Goal: Task Accomplishment & Management: Use online tool/utility

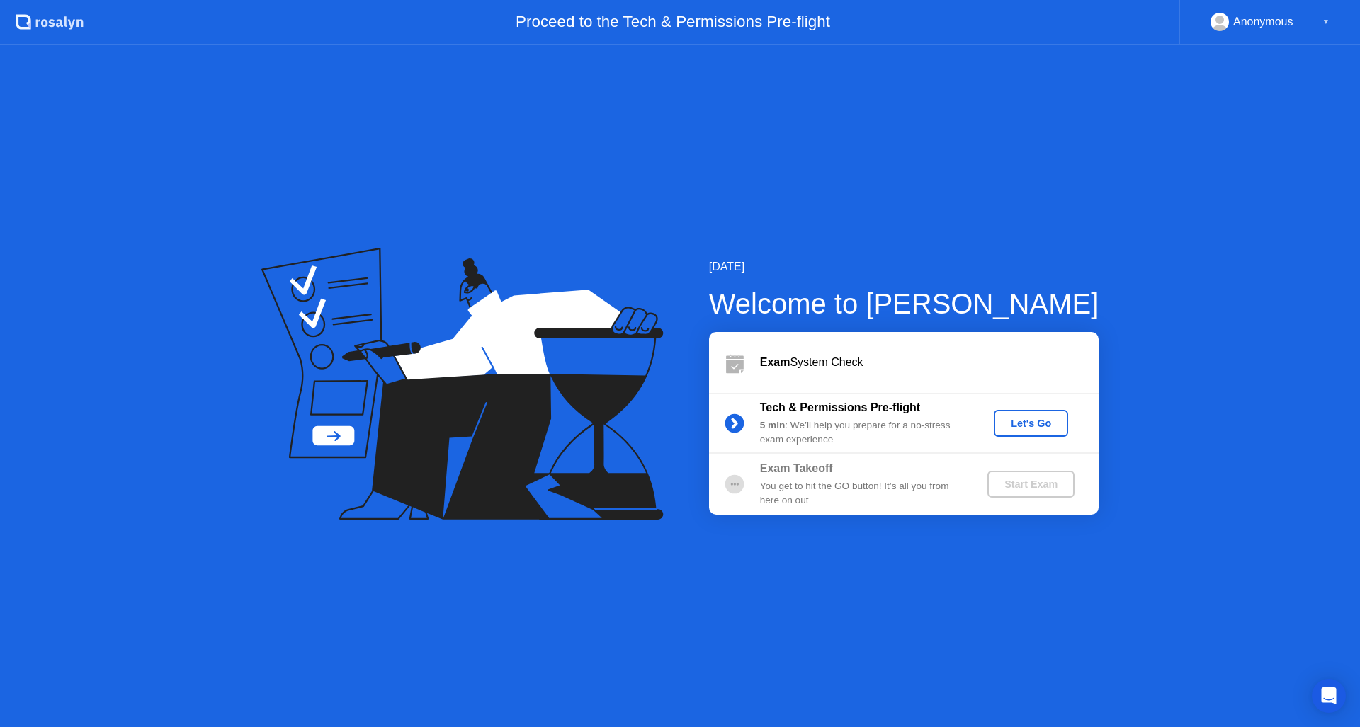
click at [1050, 423] on div "Let's Go" at bounding box center [1030, 423] width 63 height 11
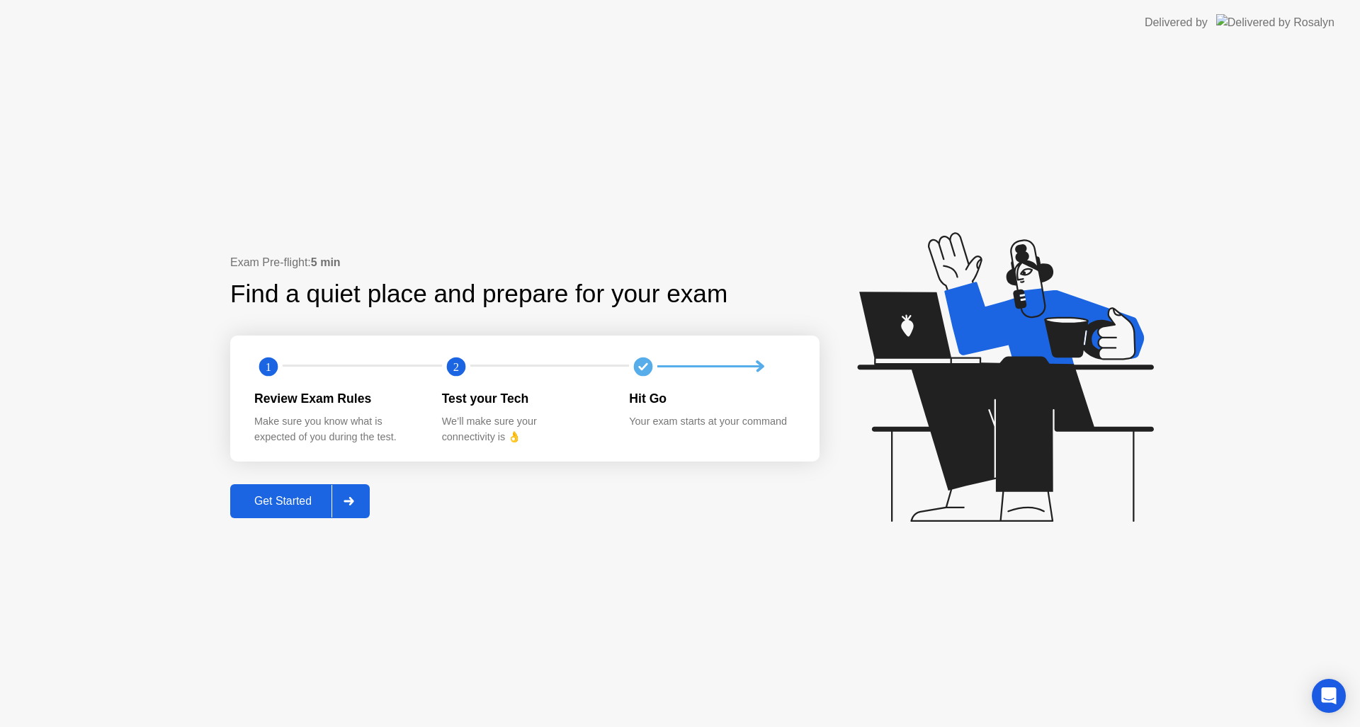
click at [265, 508] on div "Get Started" at bounding box center [282, 501] width 97 height 13
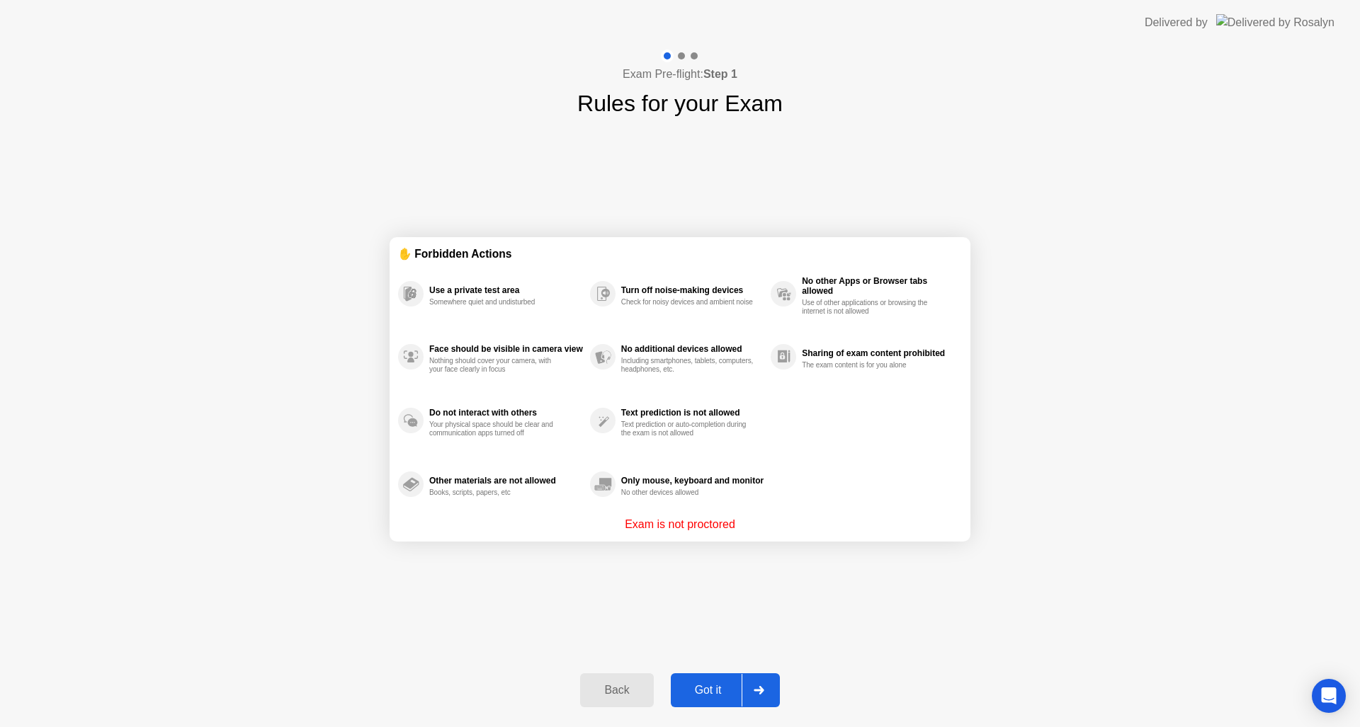
click at [712, 681] on button "Got it" at bounding box center [725, 690] width 109 height 34
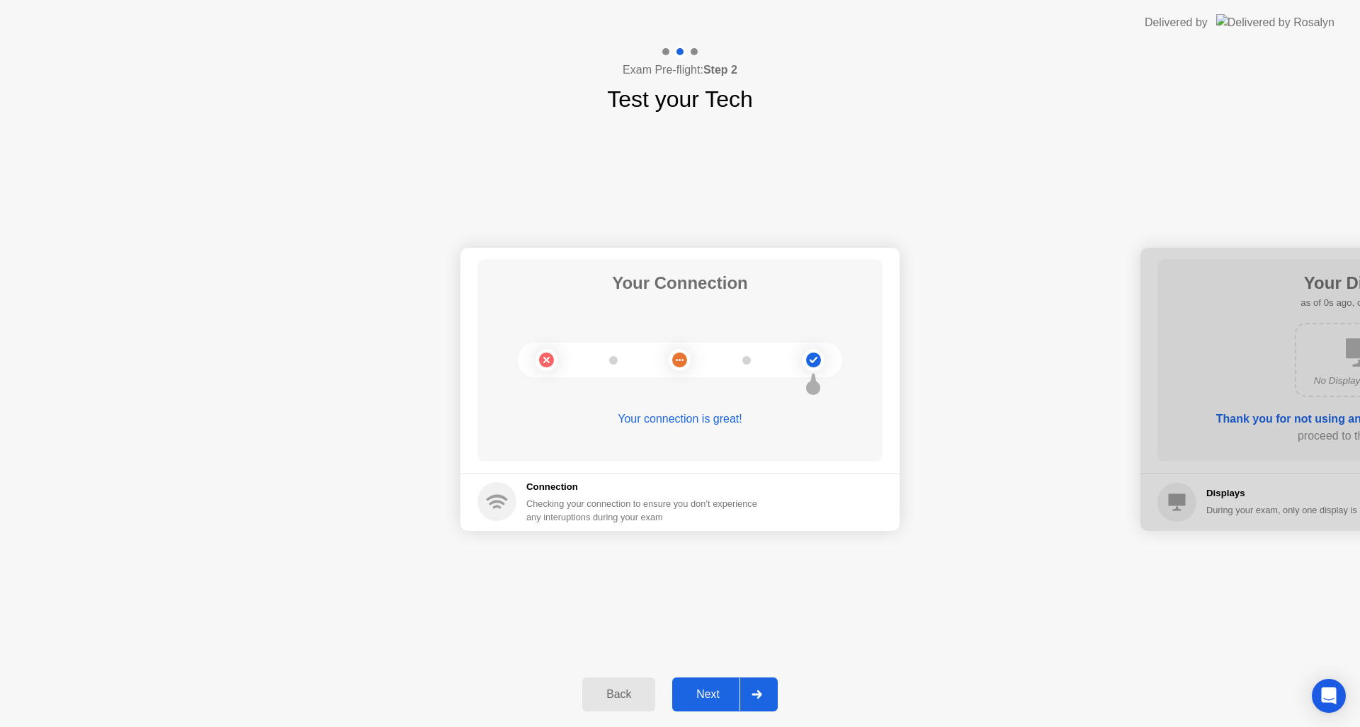
click at [702, 698] on div "Next" at bounding box center [707, 694] width 63 height 13
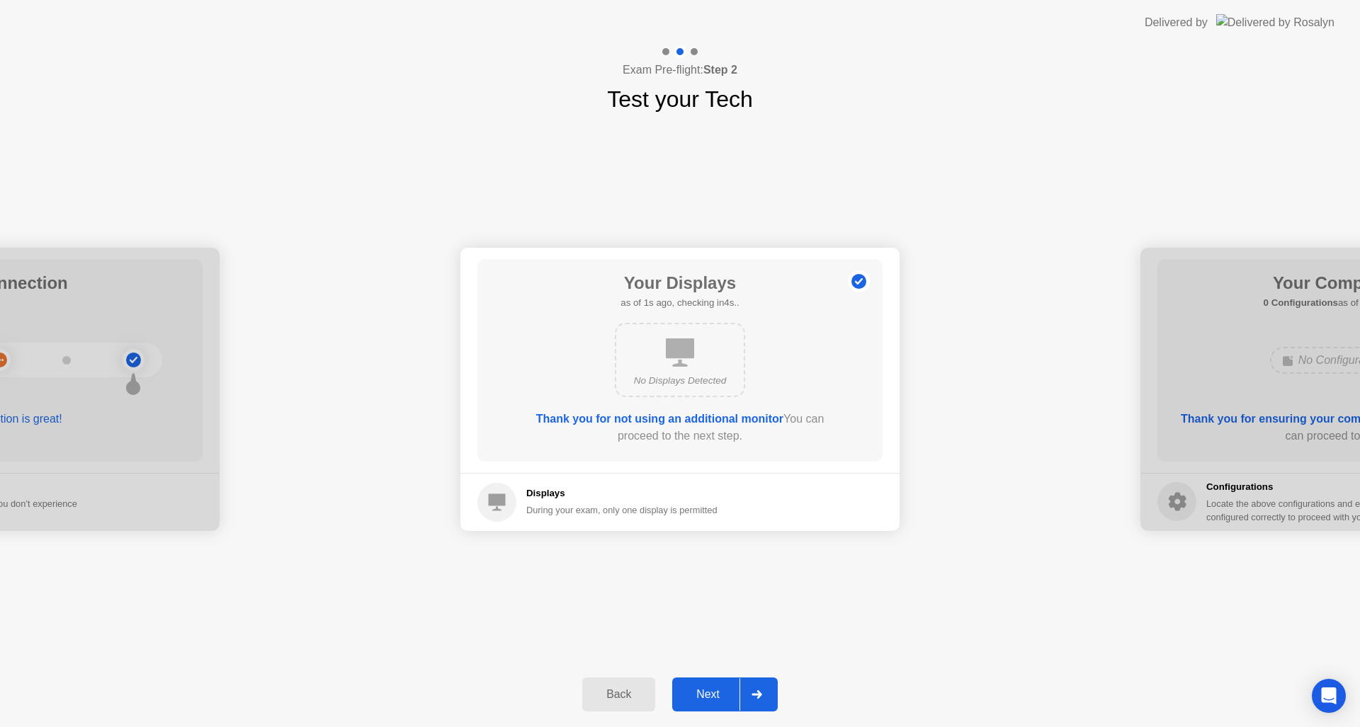
click at [736, 711] on button "Next" at bounding box center [725, 695] width 106 height 34
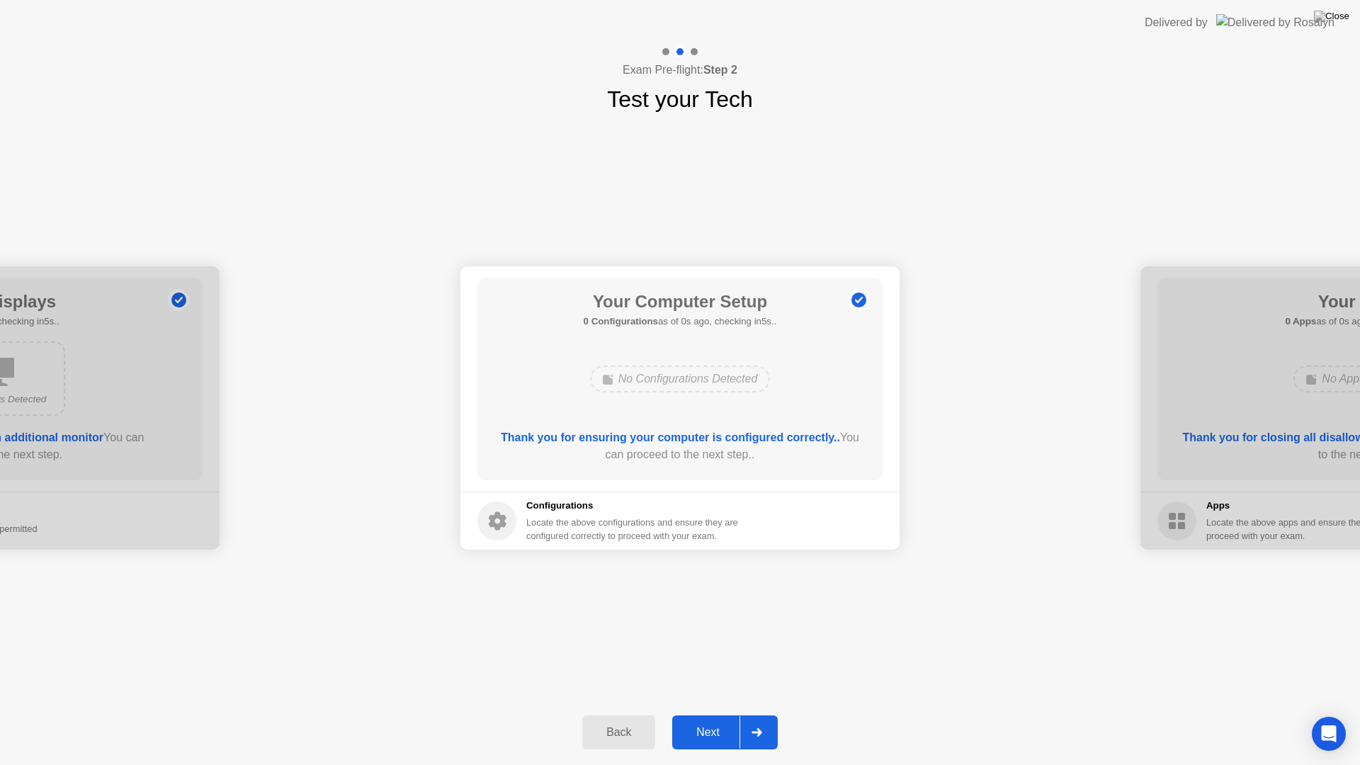
click at [721, 719] on button "Next" at bounding box center [725, 732] width 106 height 34
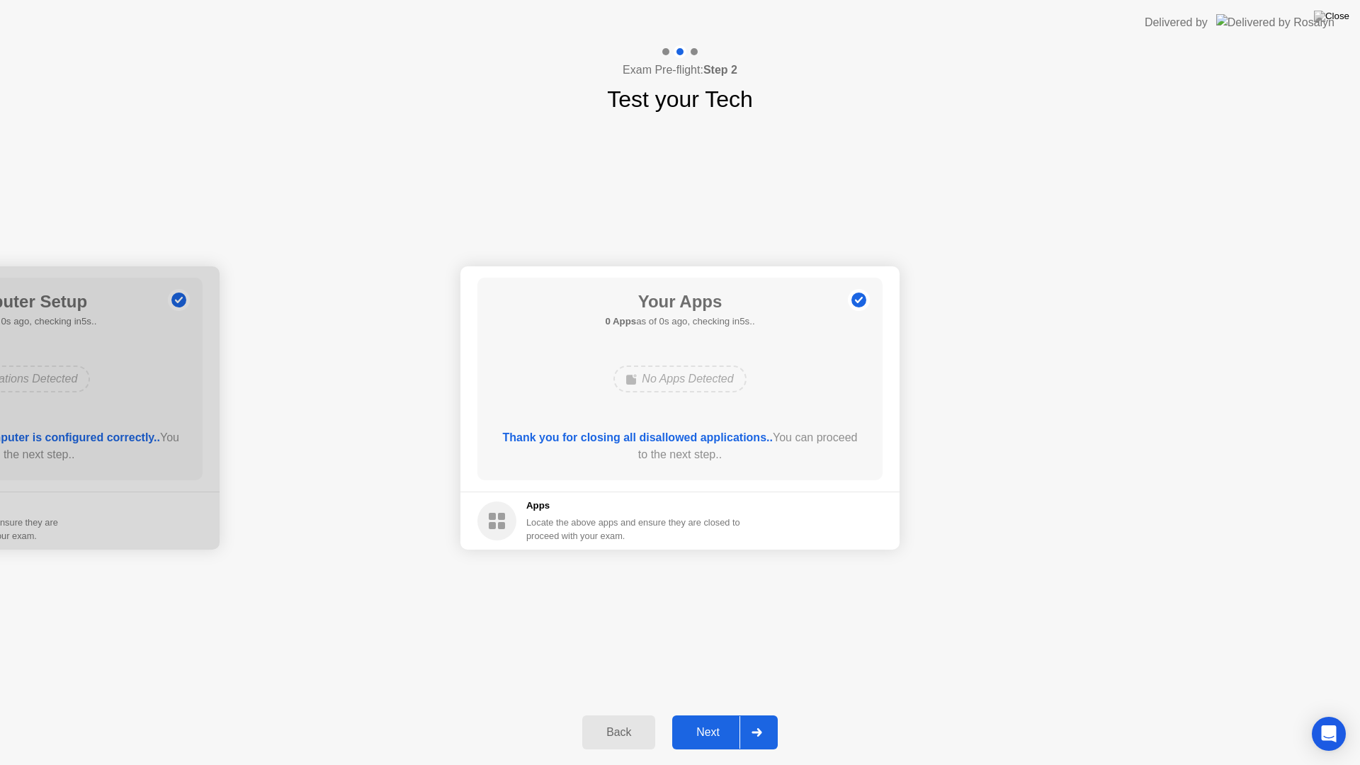
click at [719, 719] on button "Next" at bounding box center [725, 732] width 106 height 34
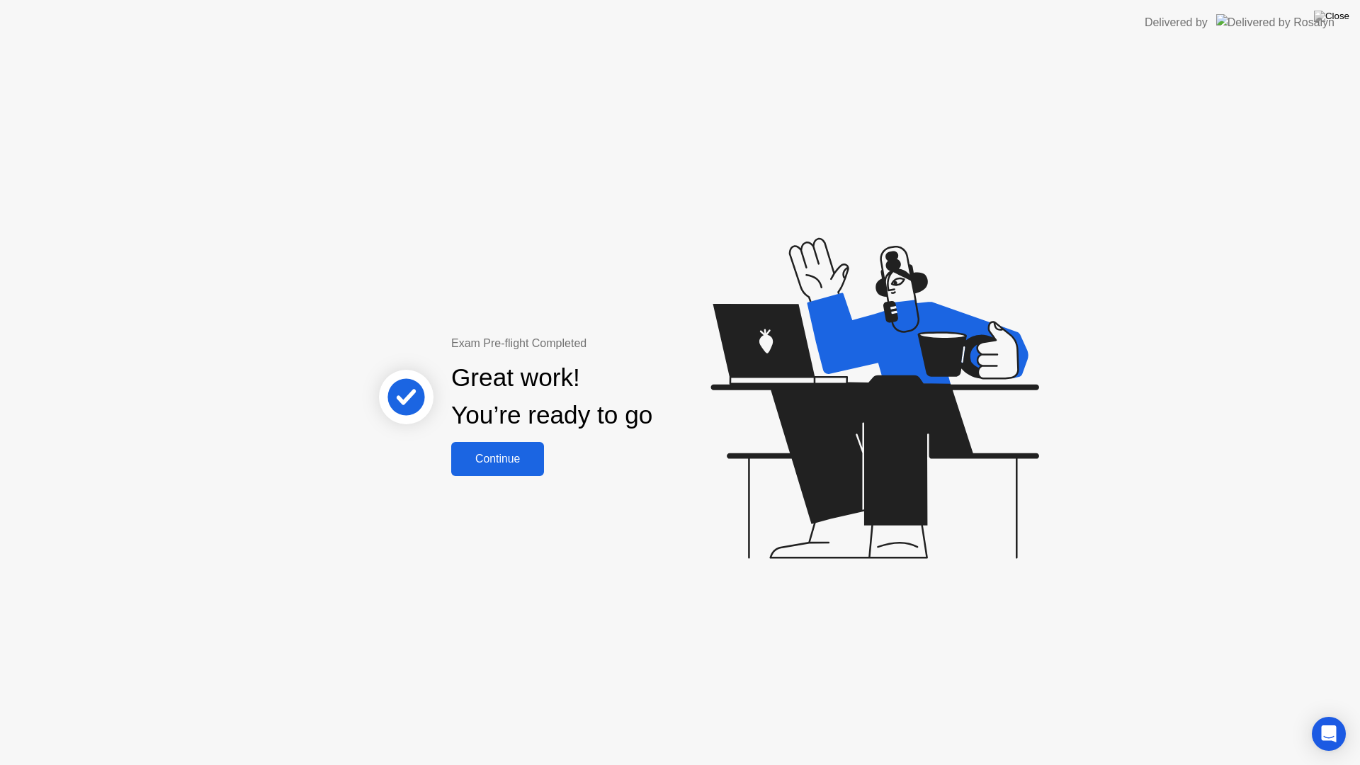
click at [465, 472] on button "Continue" at bounding box center [497, 459] width 93 height 34
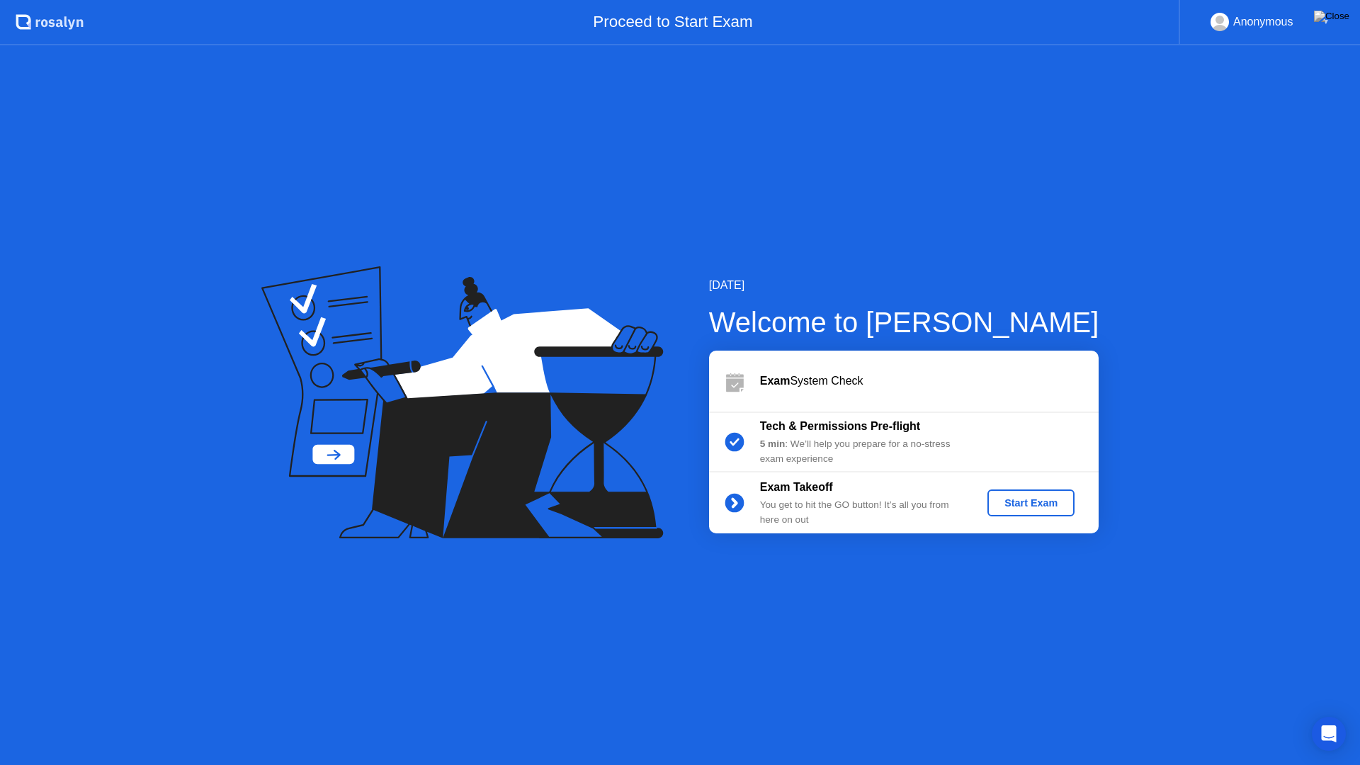
click at [1015, 501] on div "Start Exam" at bounding box center [1031, 502] width 76 height 11
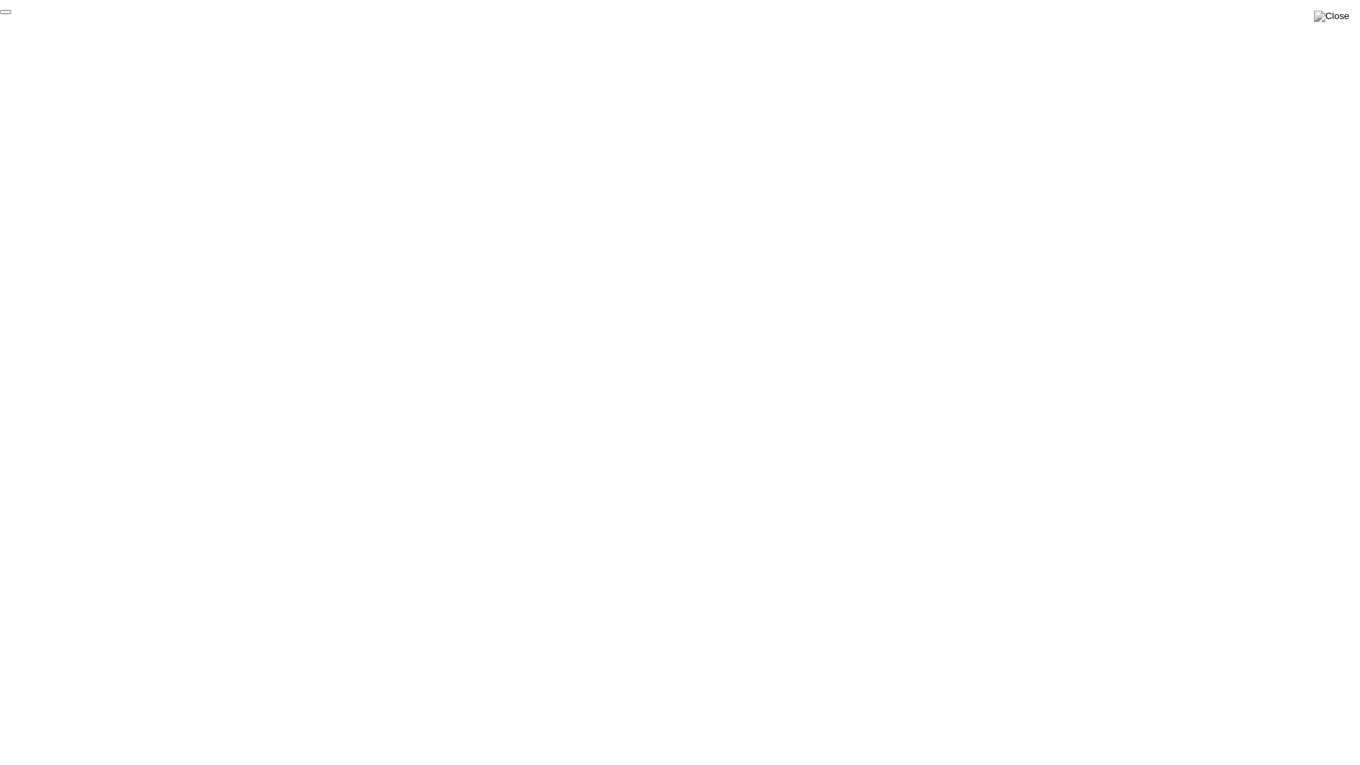
click div "End Proctoring Session"
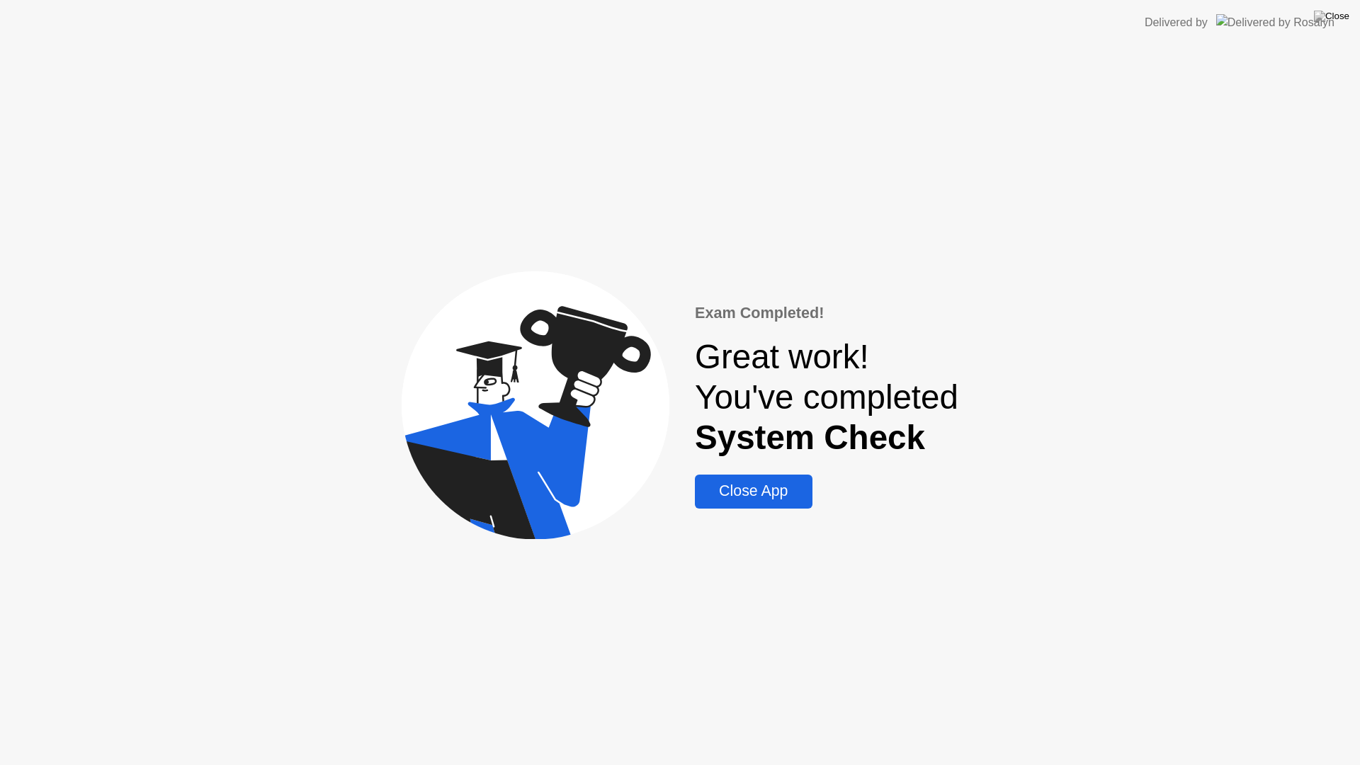
click at [731, 491] on div "Close App" at bounding box center [753, 491] width 108 height 18
